Goal: Task Accomplishment & Management: Manage account settings

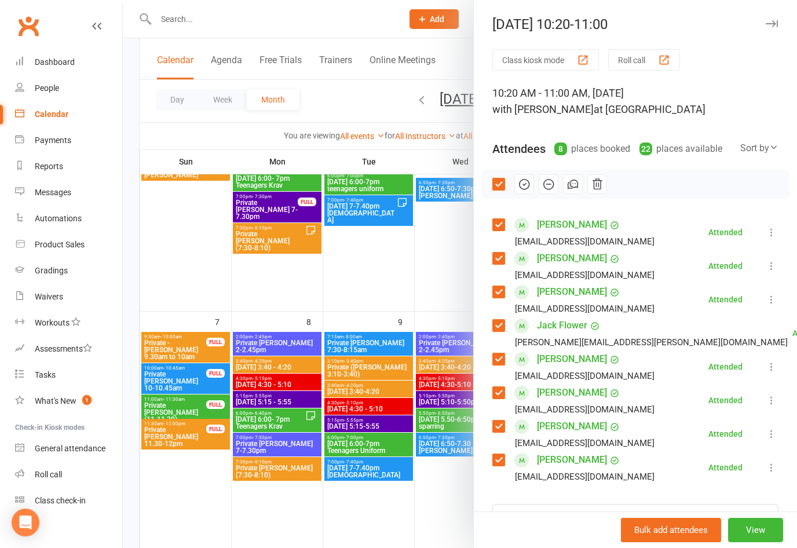
scroll to position [126, 0]
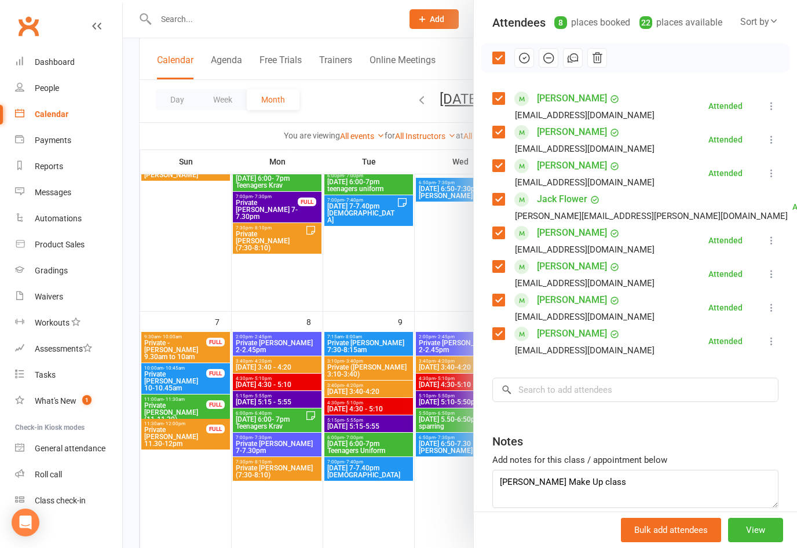
click at [442, 308] on div at bounding box center [460, 274] width 674 height 548
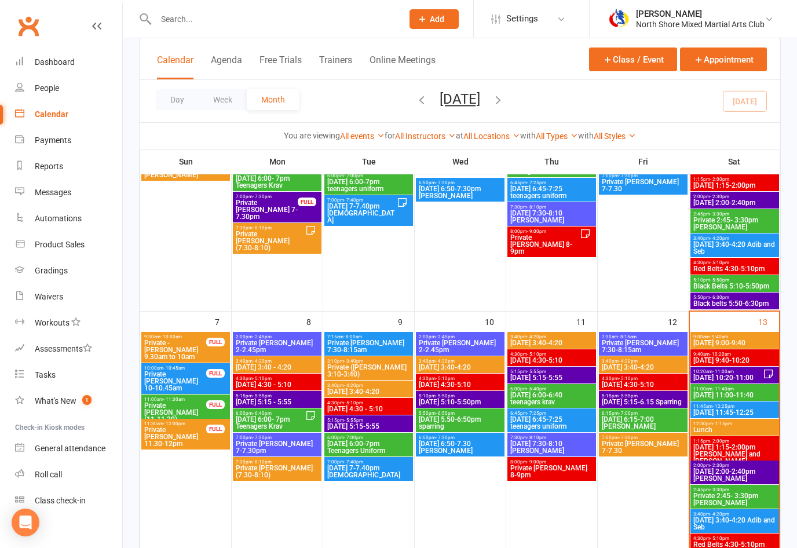
click at [706, 391] on span "[DATE] 11:00-11:40" at bounding box center [734, 394] width 84 height 7
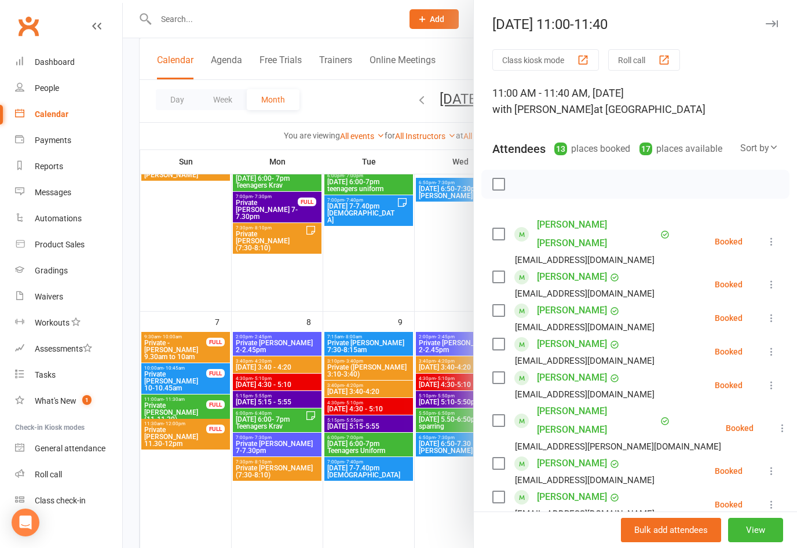
click at [498, 228] on label at bounding box center [498, 234] width 12 height 12
click at [497, 271] on label at bounding box center [498, 277] width 12 height 12
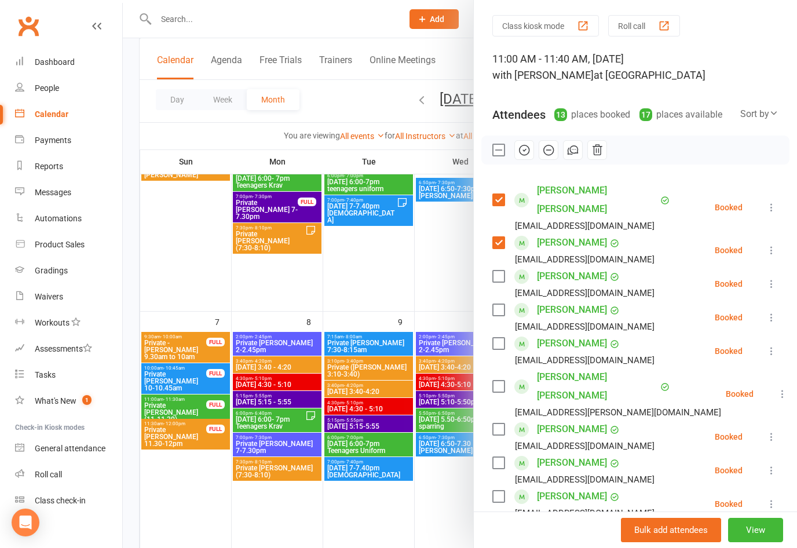
click at [497, 270] on label at bounding box center [498, 276] width 12 height 12
click at [501, 304] on label at bounding box center [498, 310] width 12 height 12
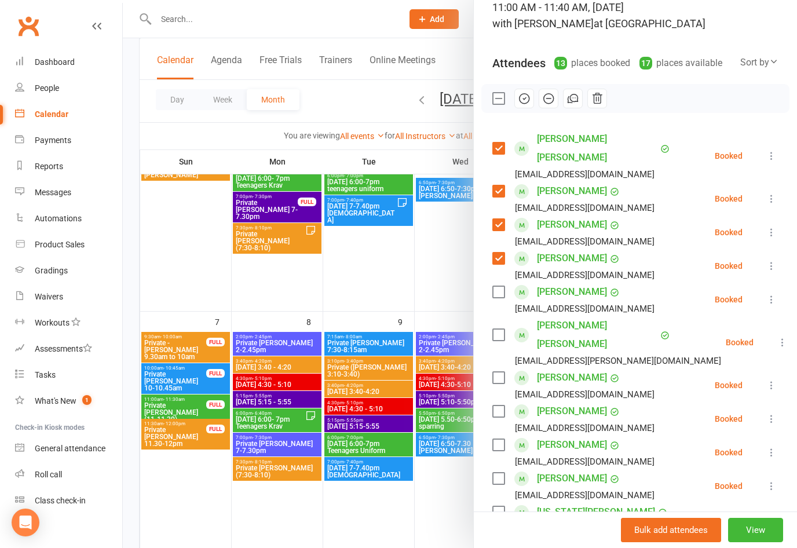
scroll to position [118, 0]
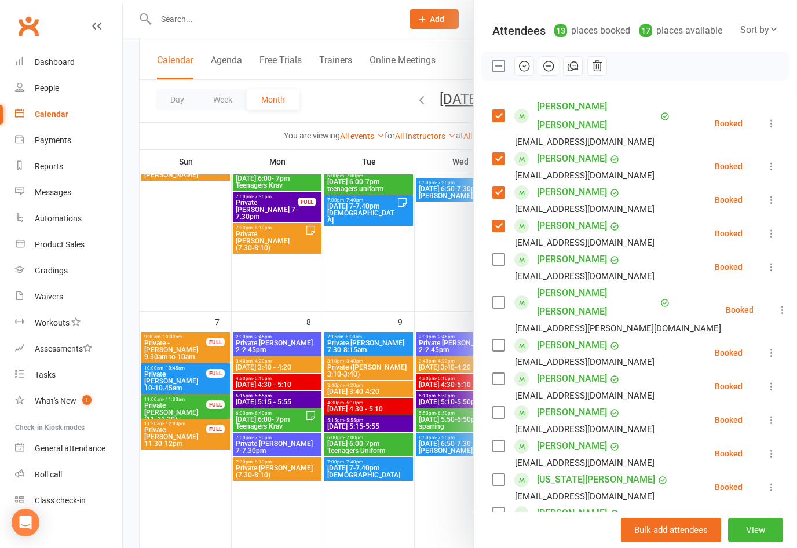
click at [499, 254] on label at bounding box center [498, 260] width 12 height 12
click at [499, 339] on label at bounding box center [498, 345] width 12 height 12
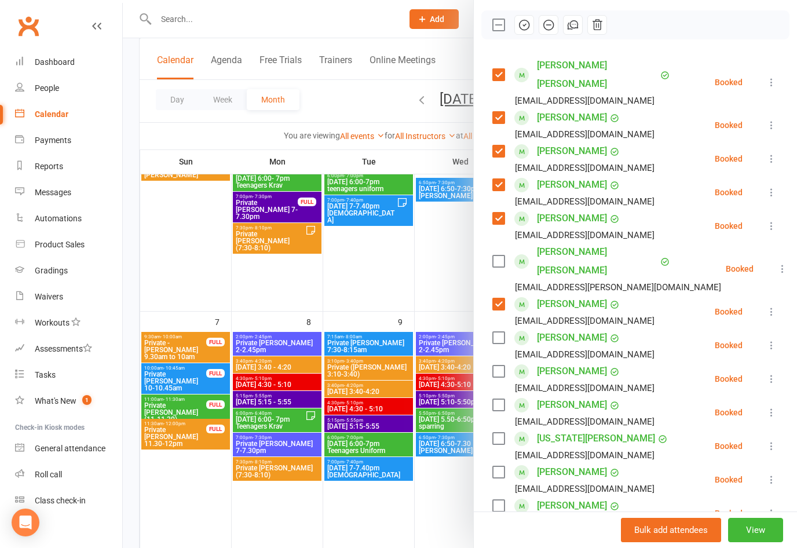
scroll to position [192, 0]
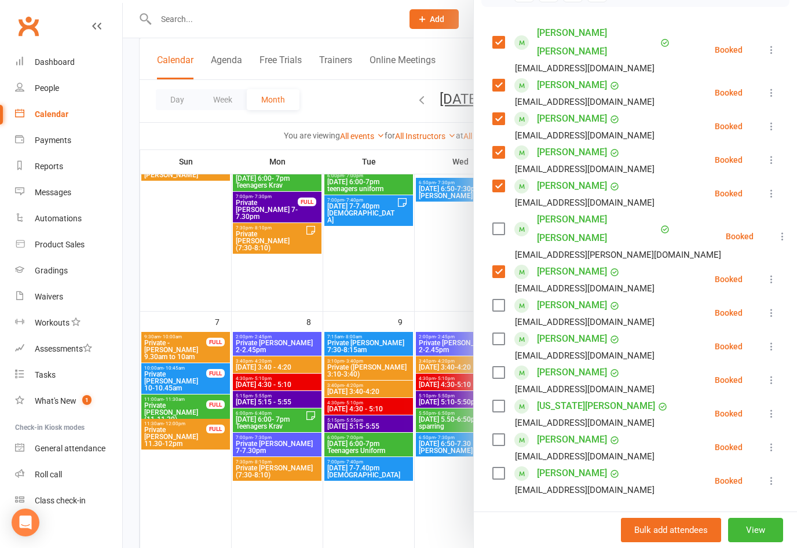
click at [503, 299] on label at bounding box center [498, 305] width 12 height 12
click at [499, 333] on label at bounding box center [498, 339] width 12 height 12
click at [497, 366] on label at bounding box center [498, 372] width 12 height 12
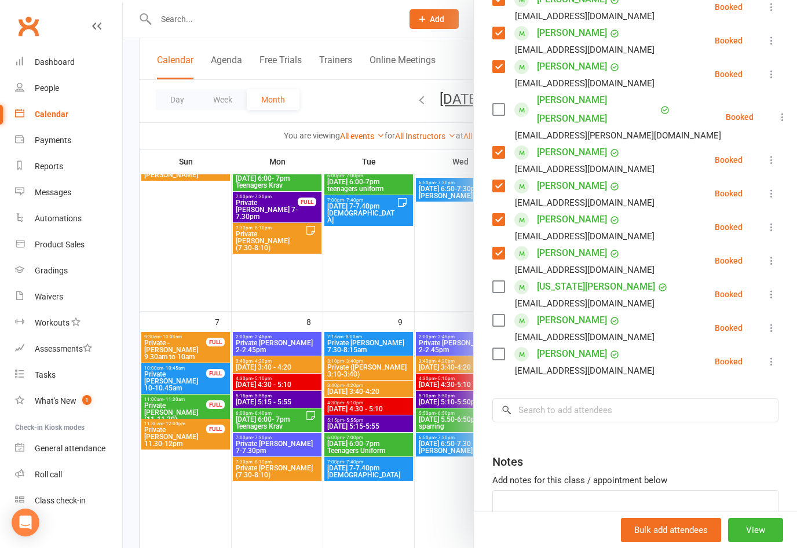
click at [499, 314] on label at bounding box center [498, 320] width 12 height 12
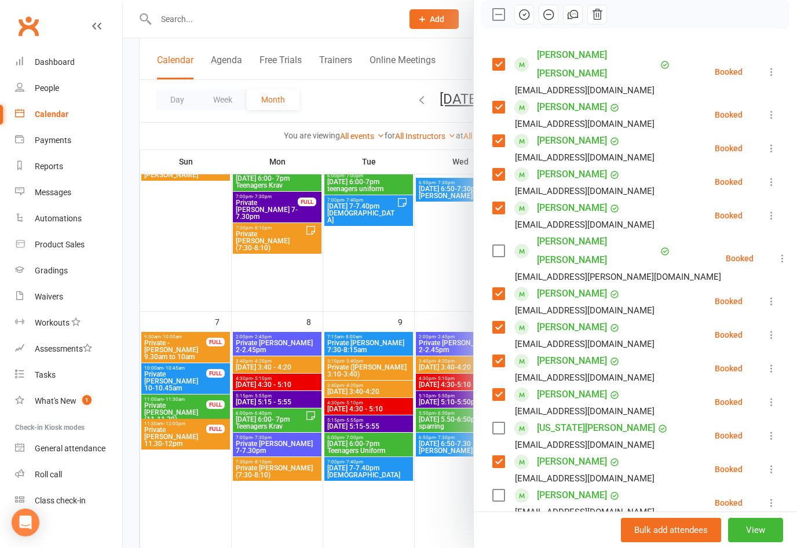
scroll to position [159, 0]
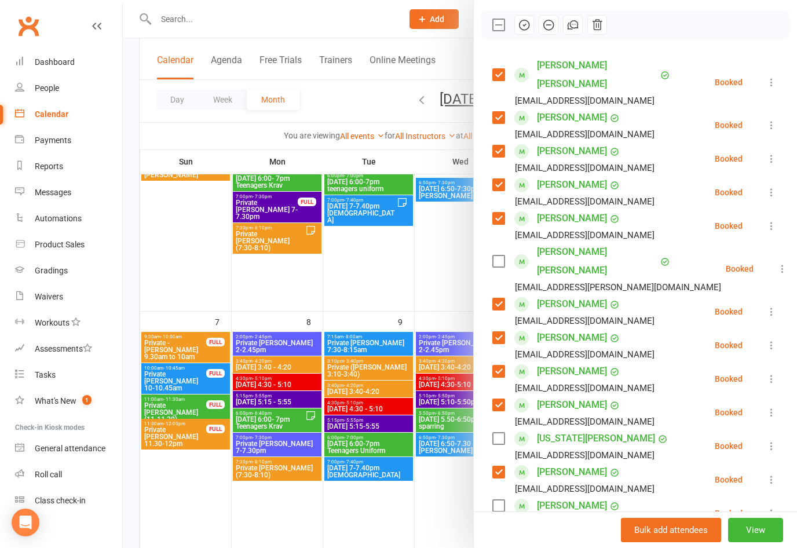
click at [521, 30] on icon "button" at bounding box center [524, 25] width 13 height 13
